Goal: Find specific page/section: Find specific page/section

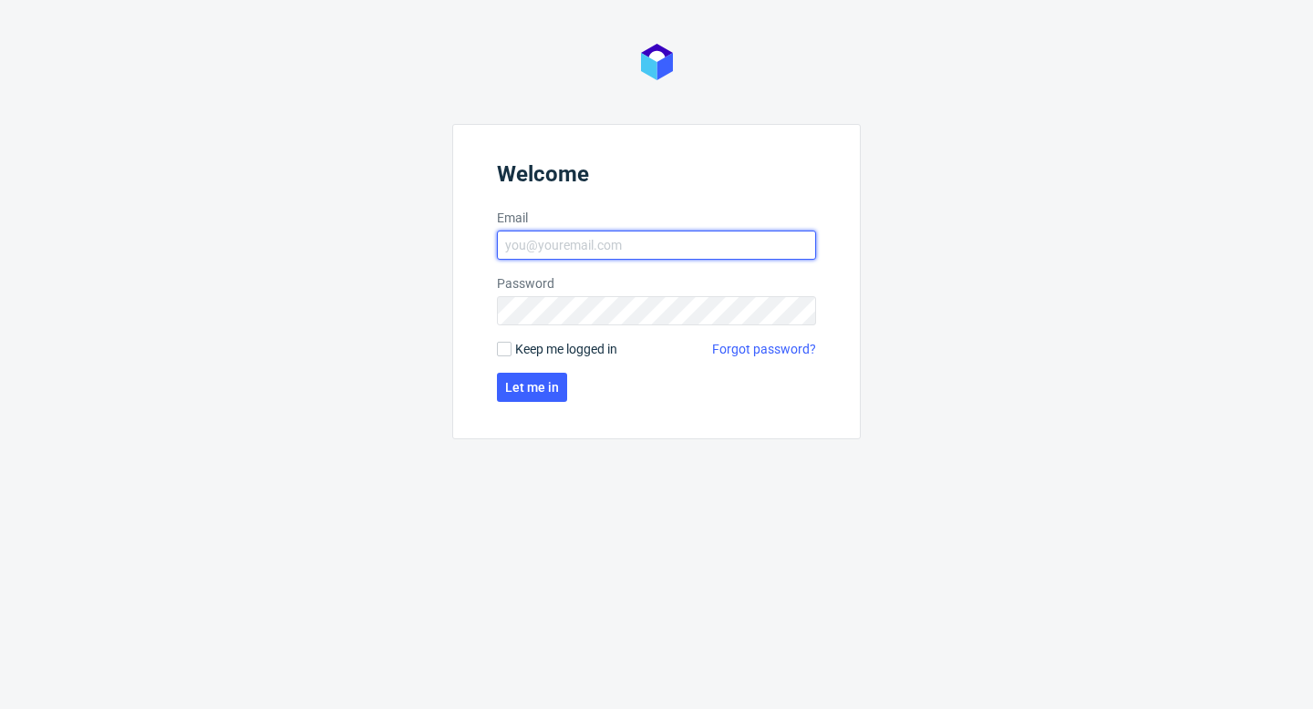
click at [687, 252] on input "Email" at bounding box center [656, 245] width 319 height 29
type input "[EMAIL_ADDRESS][PERSON_NAME][DOMAIN_NAME]"
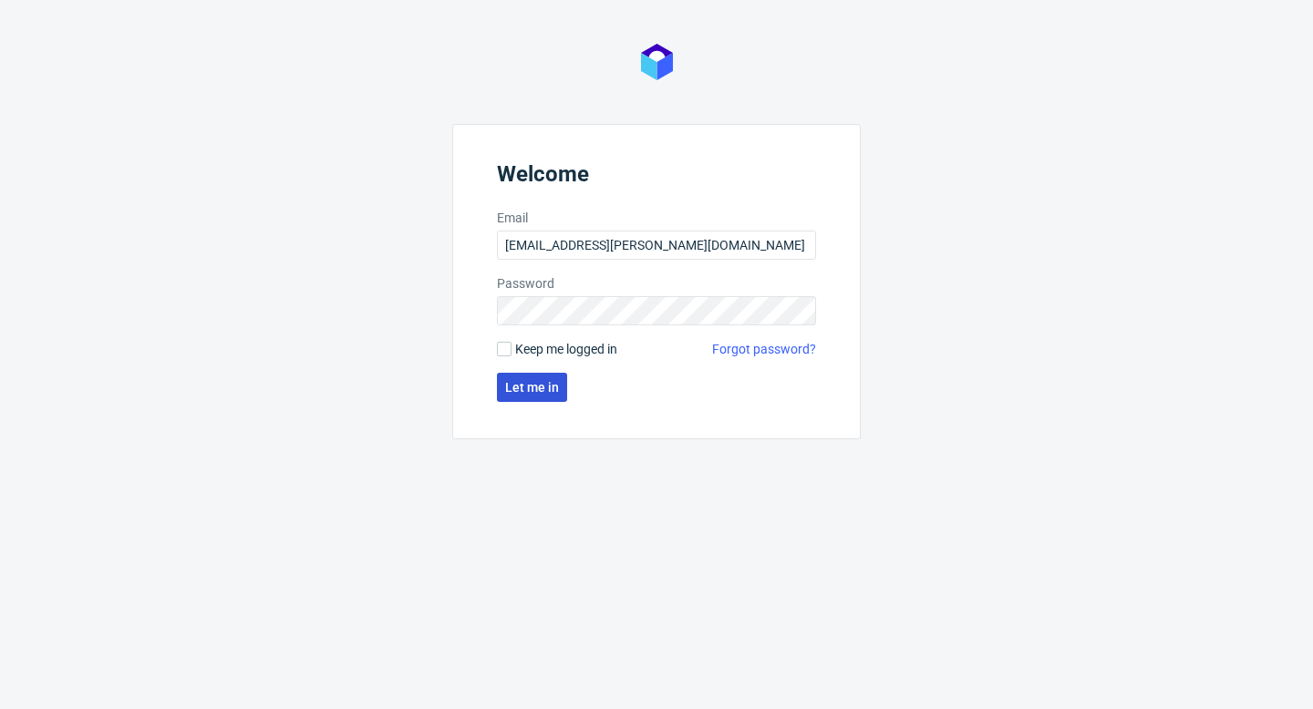
click at [542, 376] on button "Let me in" at bounding box center [532, 387] width 70 height 29
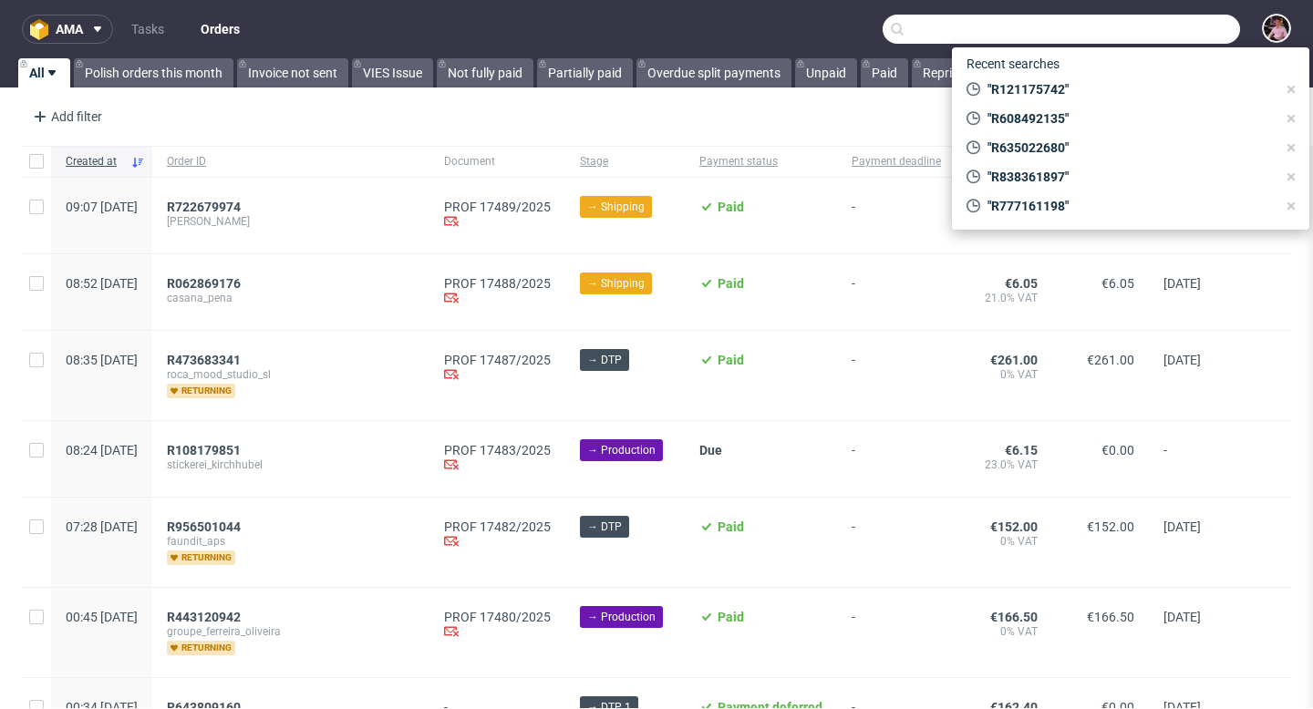
click at [1143, 41] on input "text" at bounding box center [1061, 29] width 357 height 29
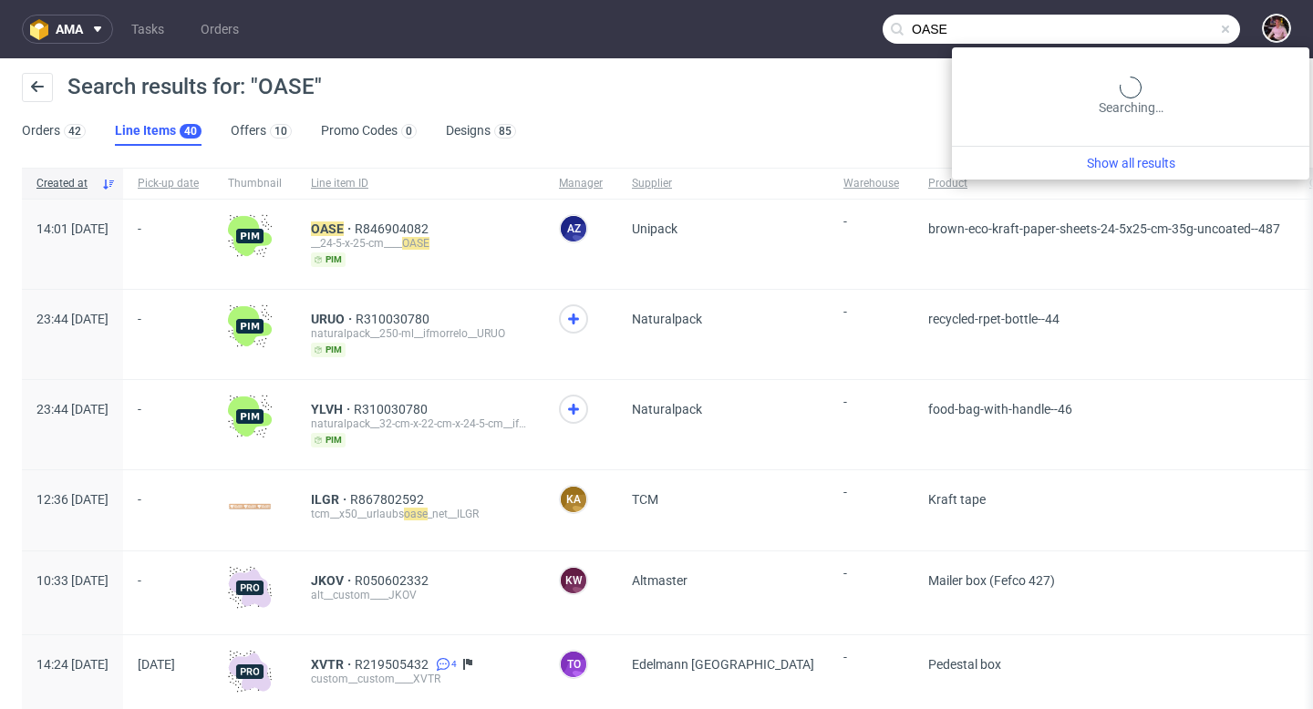
click at [1173, 30] on input "OASE" at bounding box center [1061, 29] width 357 height 29
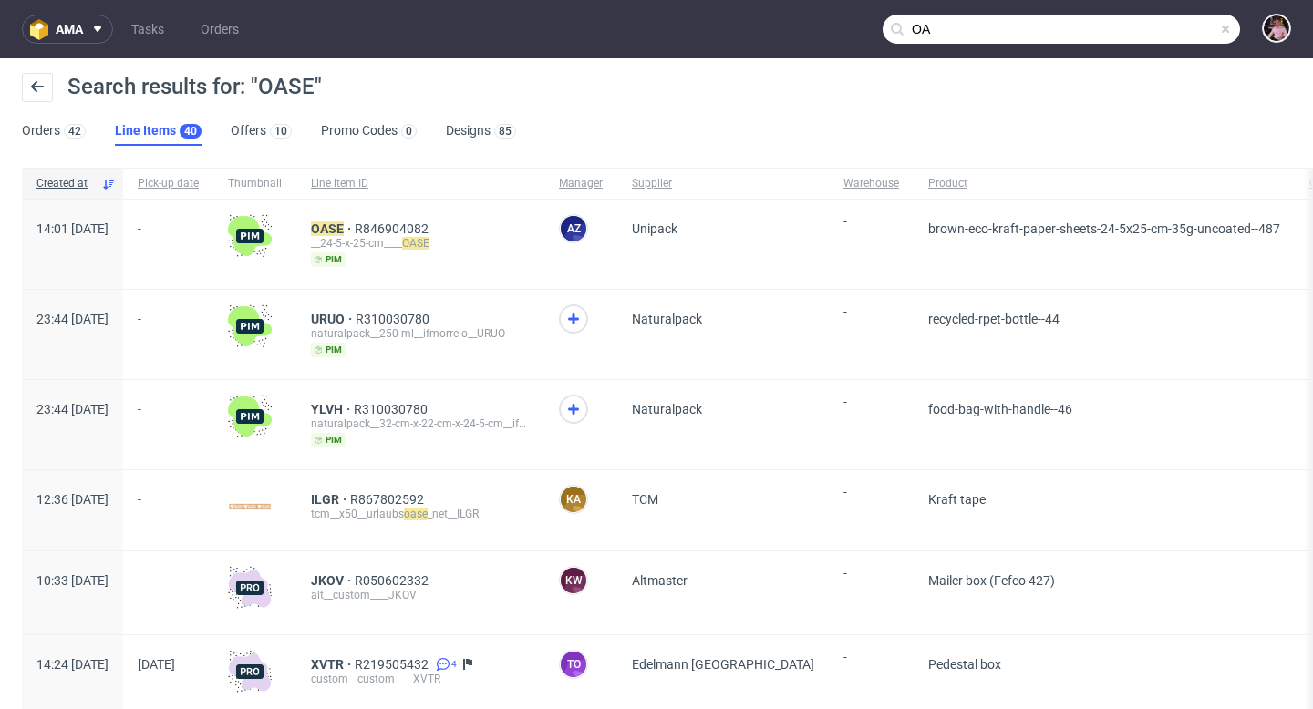
type input "O"
type input "a"
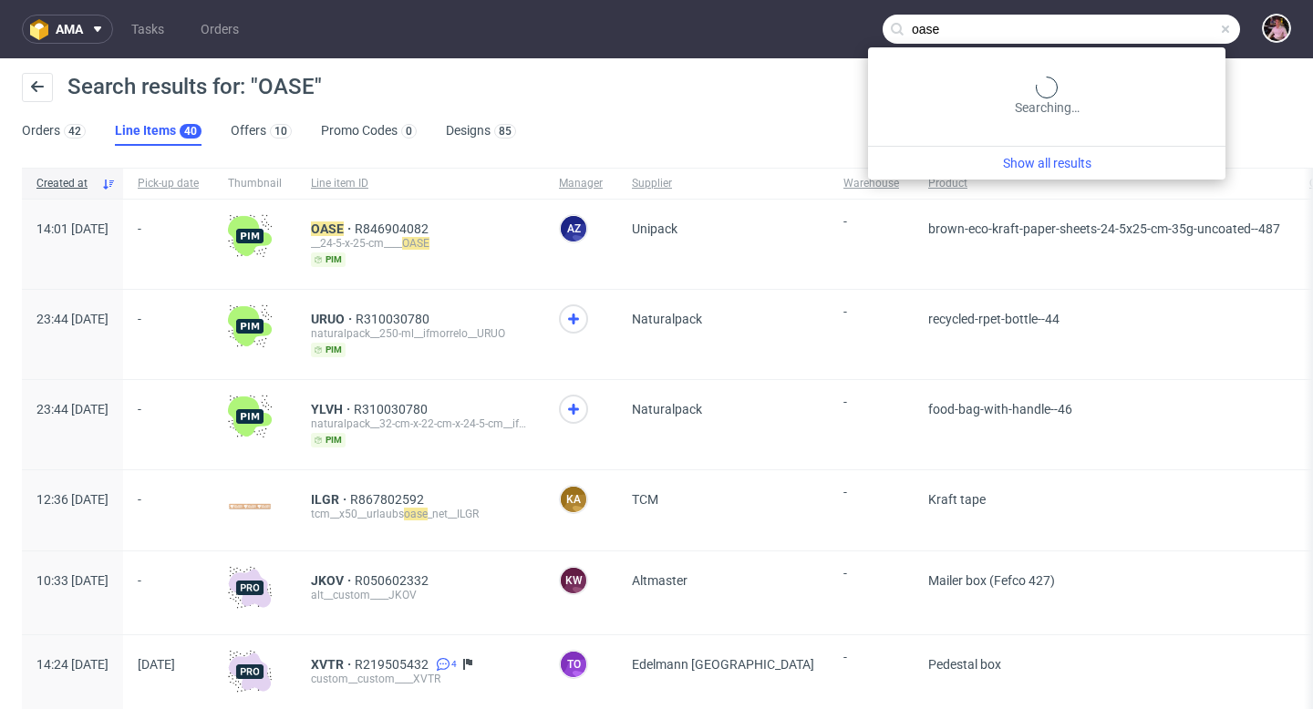
type input "oase"
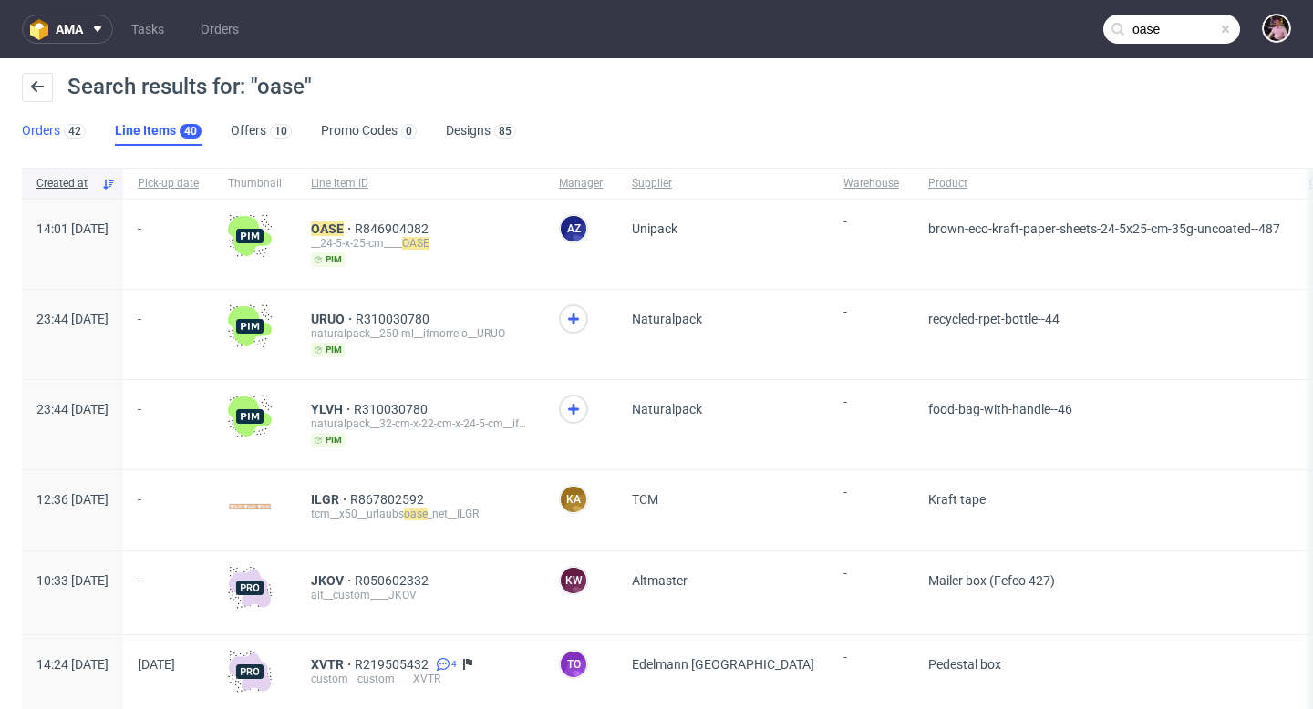
click at [48, 136] on link "Orders 42" at bounding box center [54, 131] width 64 height 29
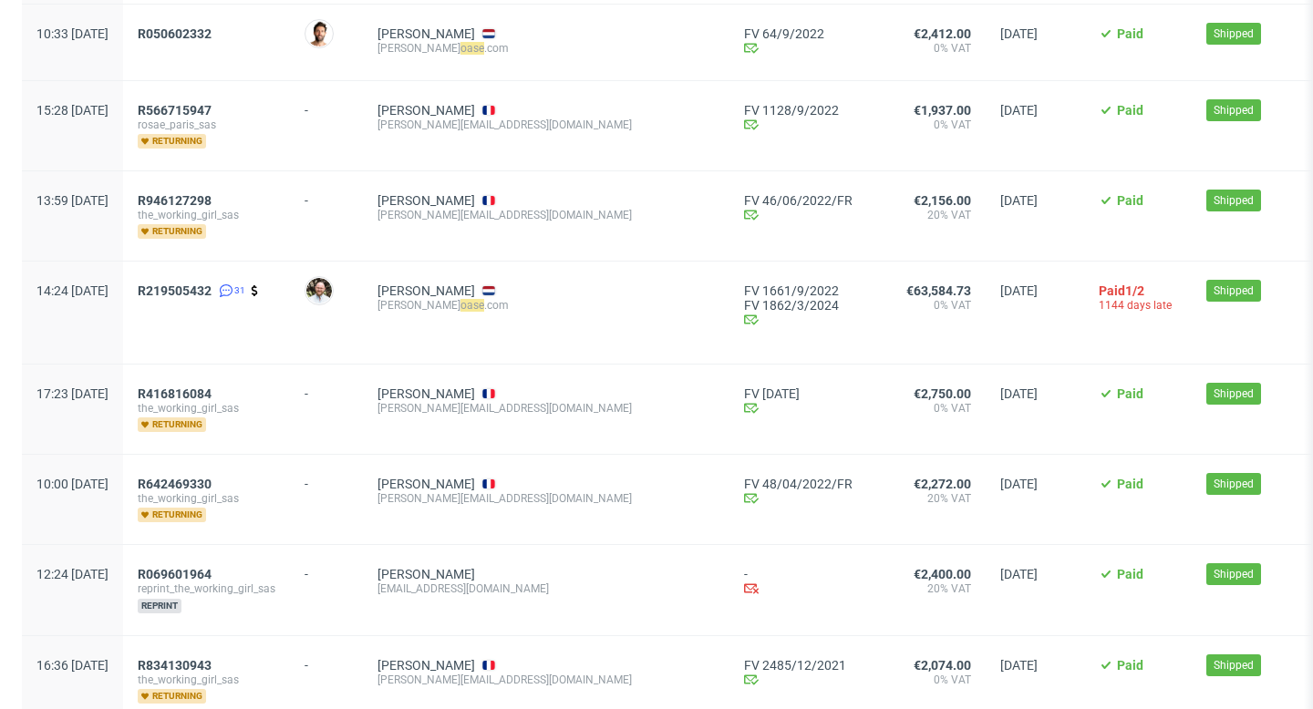
scroll to position [715, 0]
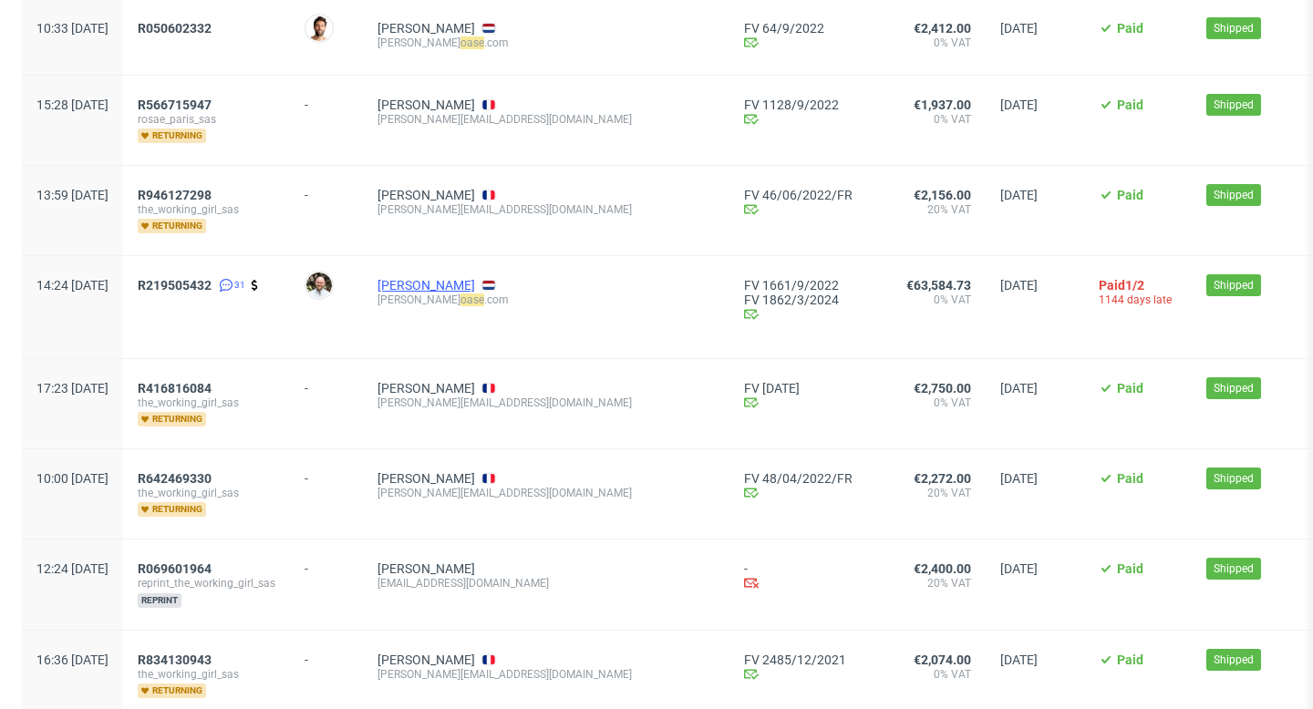
click at [468, 284] on link "[PERSON_NAME]" at bounding box center [426, 285] width 98 height 15
